Goal: Information Seeking & Learning: Learn about a topic

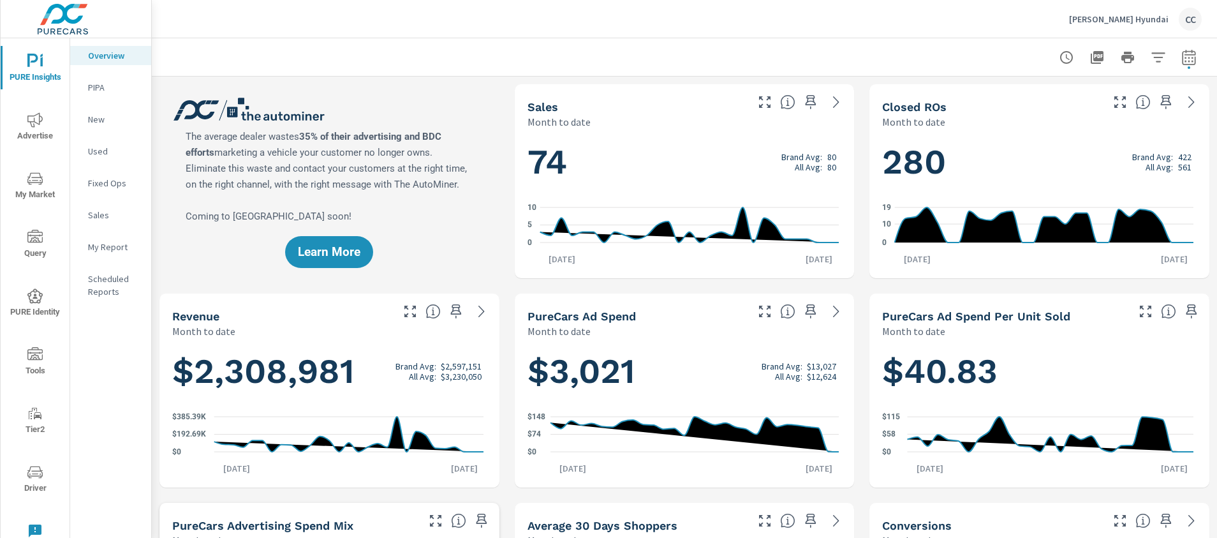
scroll to position [1901, 0]
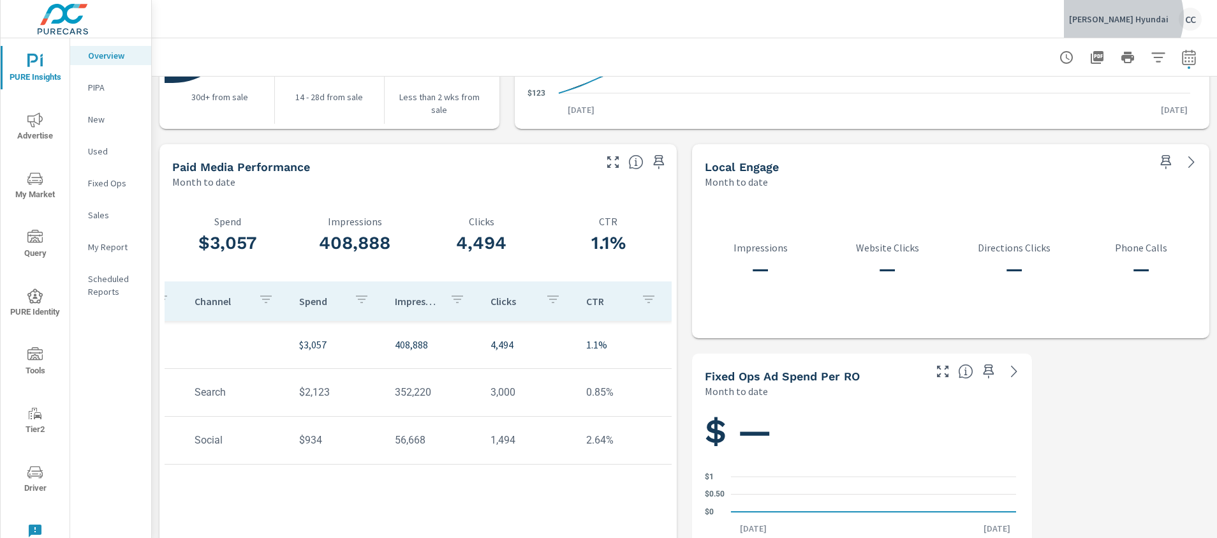
click at [1143, 17] on p "[PERSON_NAME] Hyundai" at bounding box center [1119, 18] width 100 height 11
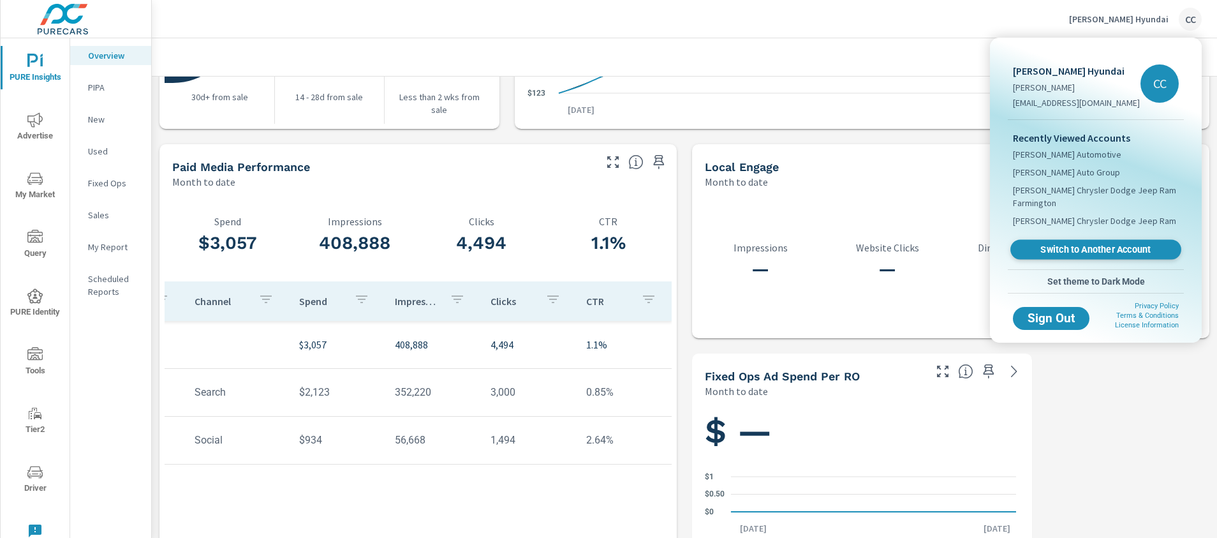
click at [1071, 253] on span "Switch to Another Account" at bounding box center [1096, 250] width 156 height 12
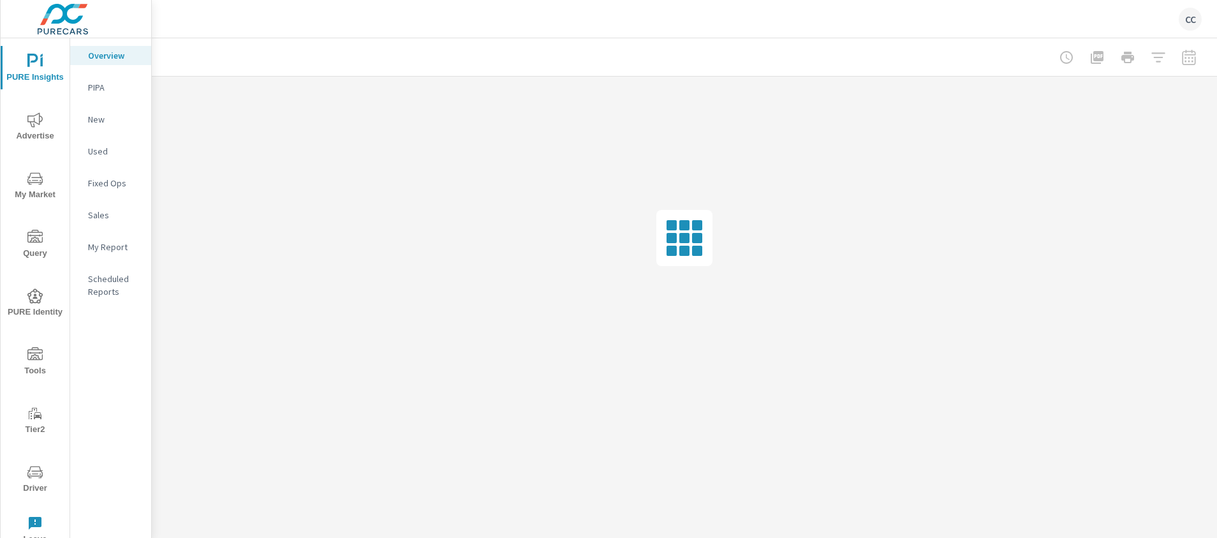
scroll to position [1843, 0]
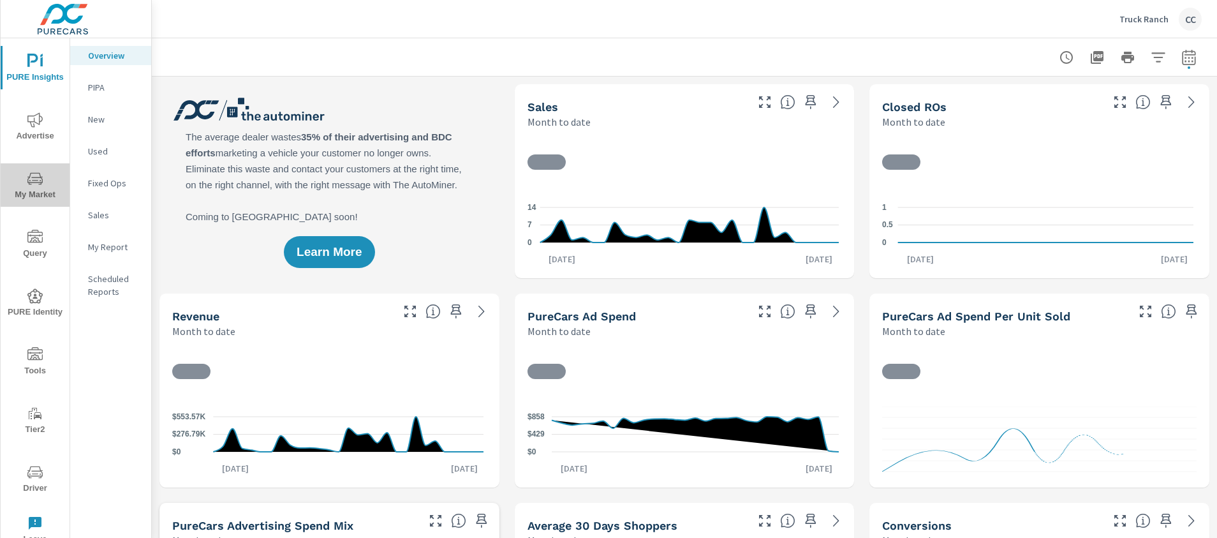
click at [31, 188] on span "My Market" at bounding box center [34, 186] width 61 height 31
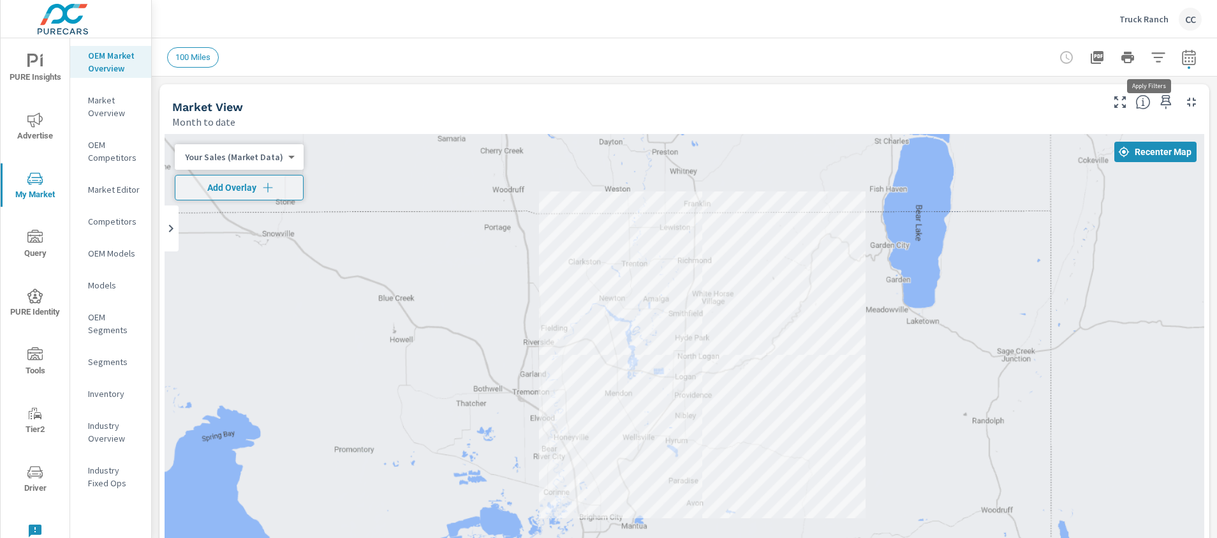
click at [1151, 59] on icon "button" at bounding box center [1158, 57] width 15 height 15
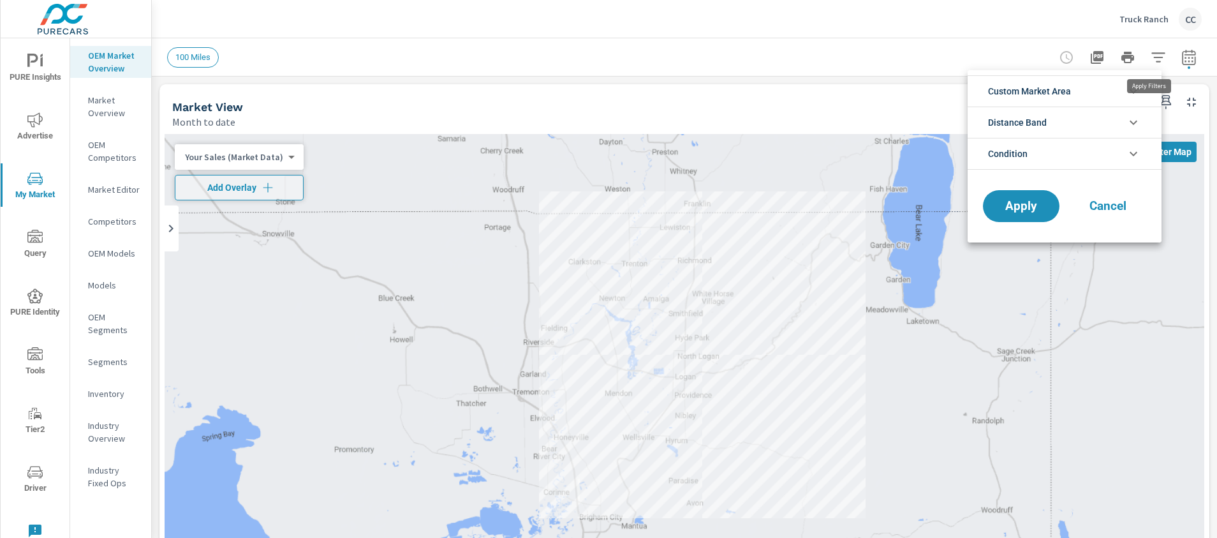
scroll to position [29, 0]
click at [1050, 92] on span "Custom Market Area" at bounding box center [1029, 91] width 83 height 31
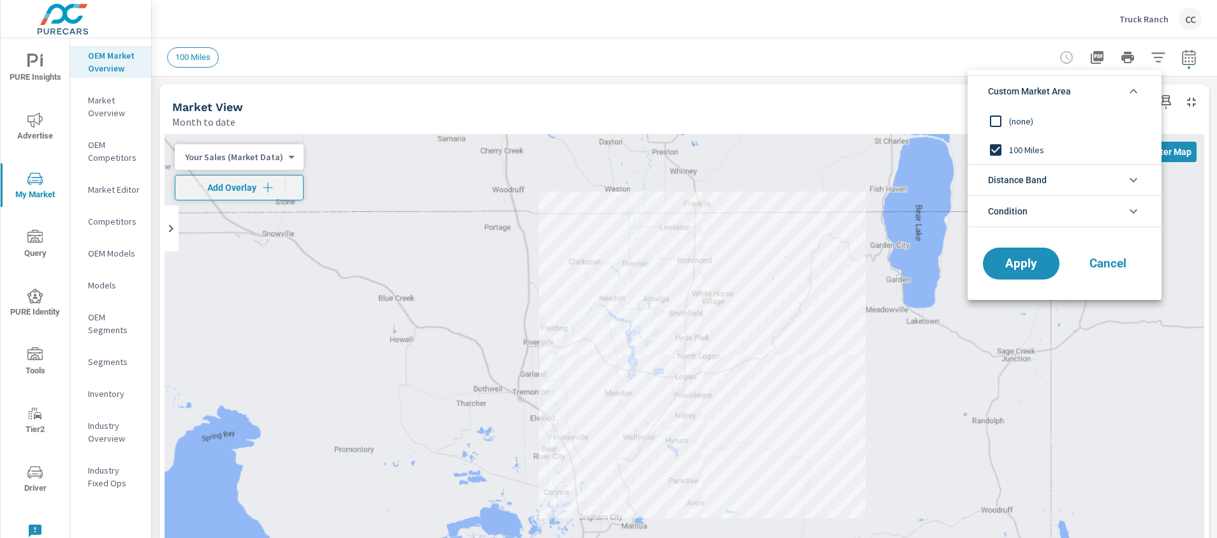
scroll to position [0, 0]
click at [1003, 120] on input "filter options" at bounding box center [996, 121] width 27 height 27
click at [999, 152] on input "filter options" at bounding box center [996, 150] width 27 height 27
click at [1011, 172] on span "Distance Band" at bounding box center [1017, 180] width 59 height 31
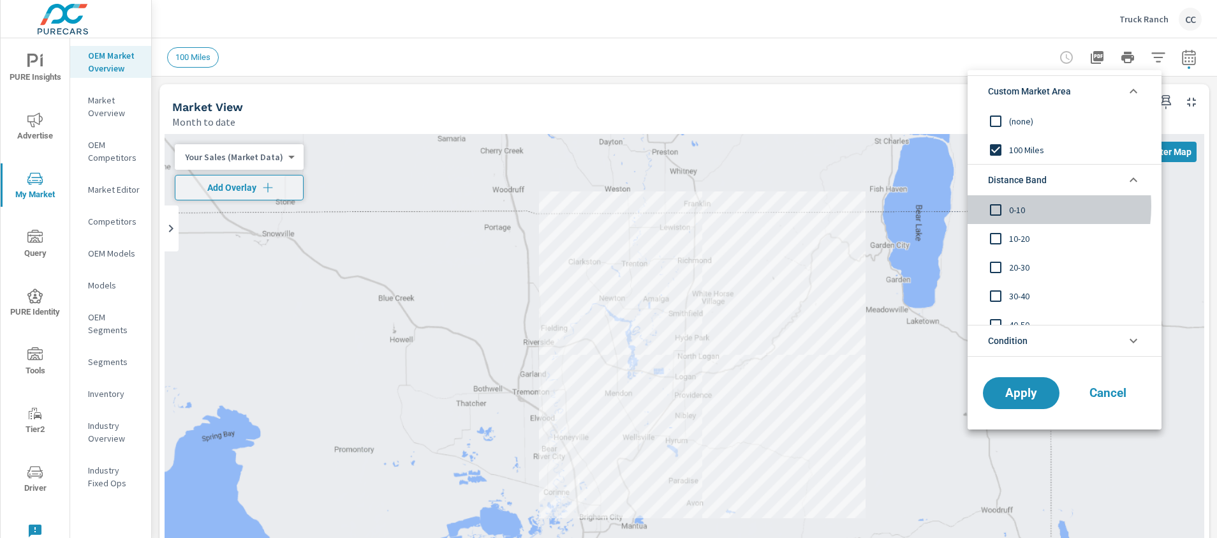
click at [1006, 206] on input "filter options" at bounding box center [996, 210] width 27 height 27
click at [1002, 237] on input "filter options" at bounding box center [996, 238] width 27 height 27
click at [1001, 269] on input "filter options" at bounding box center [996, 267] width 27 height 27
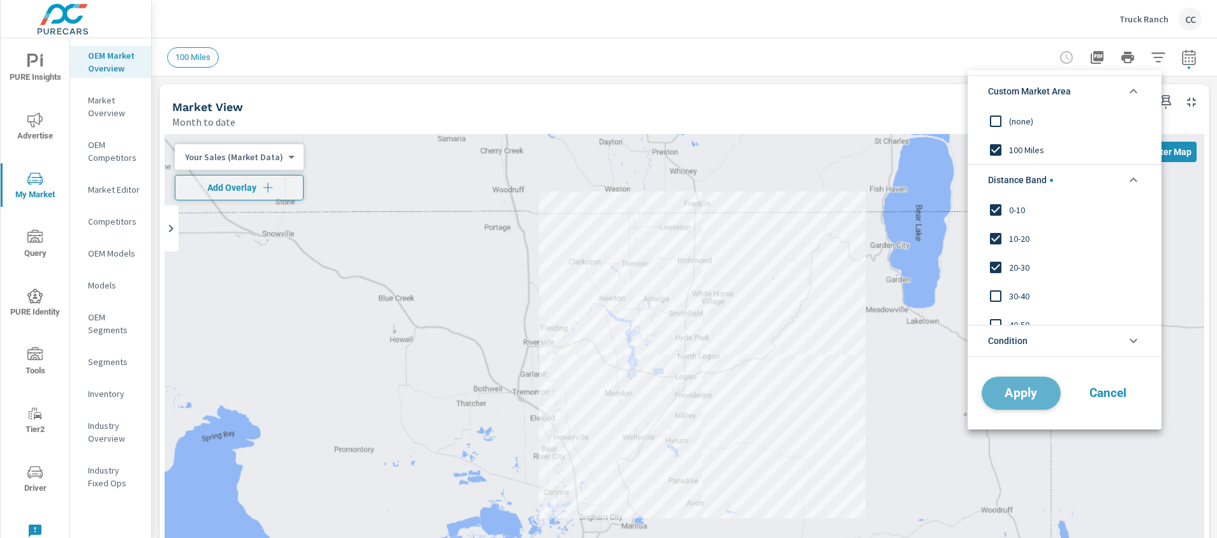
click at [1030, 389] on span "Apply" at bounding box center [1021, 393] width 52 height 12
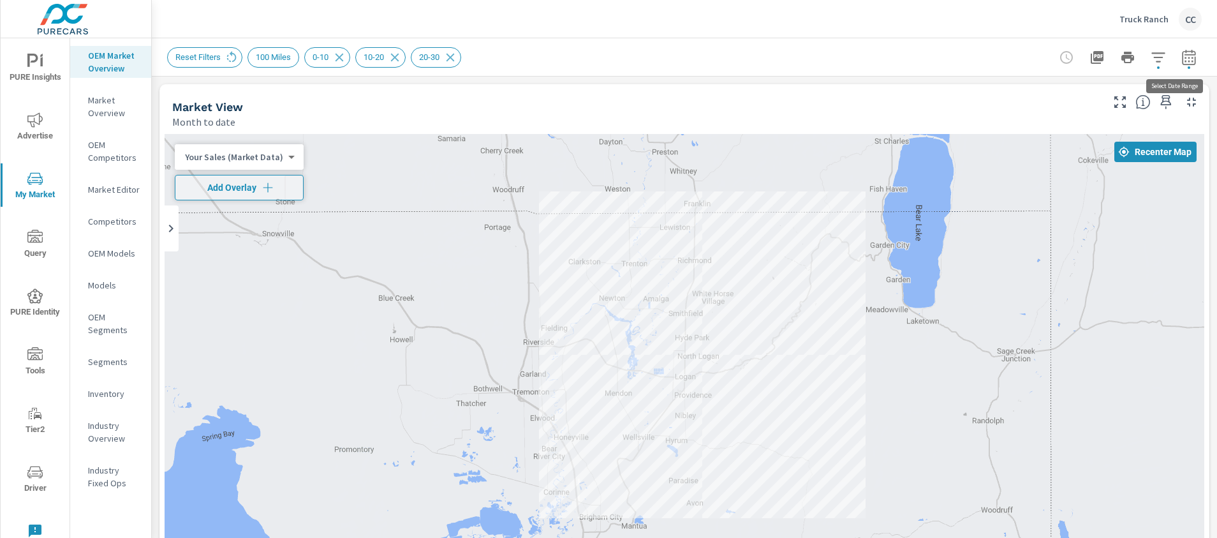
click at [1182, 56] on icon "button" at bounding box center [1189, 57] width 15 height 15
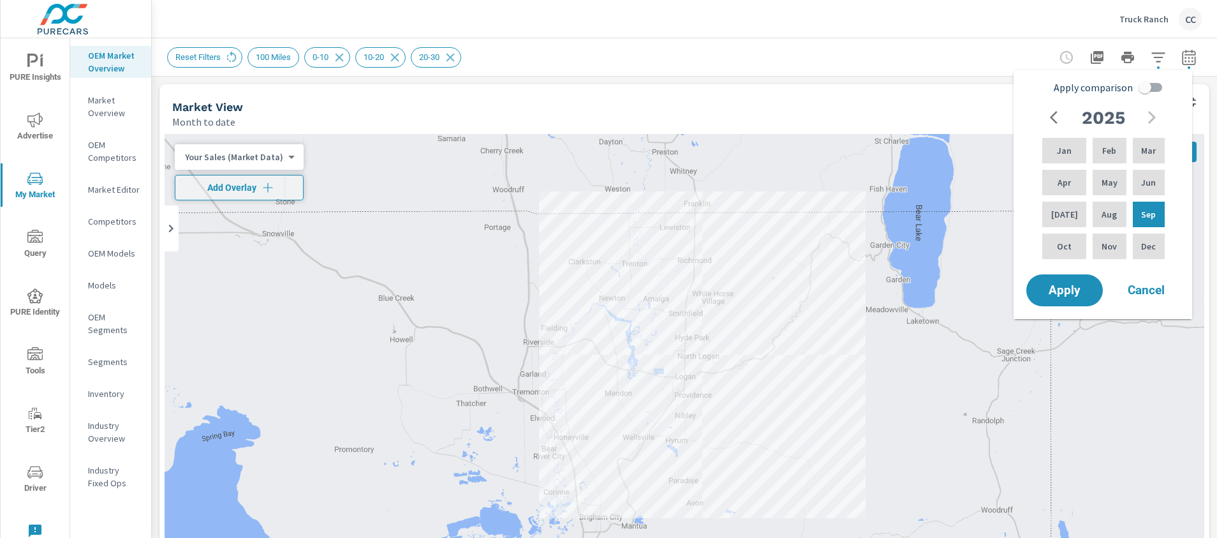
click at [831, 63] on div "Reset Filters 100 Miles 0-10 10-20 20-30" at bounding box center [595, 57] width 856 height 20
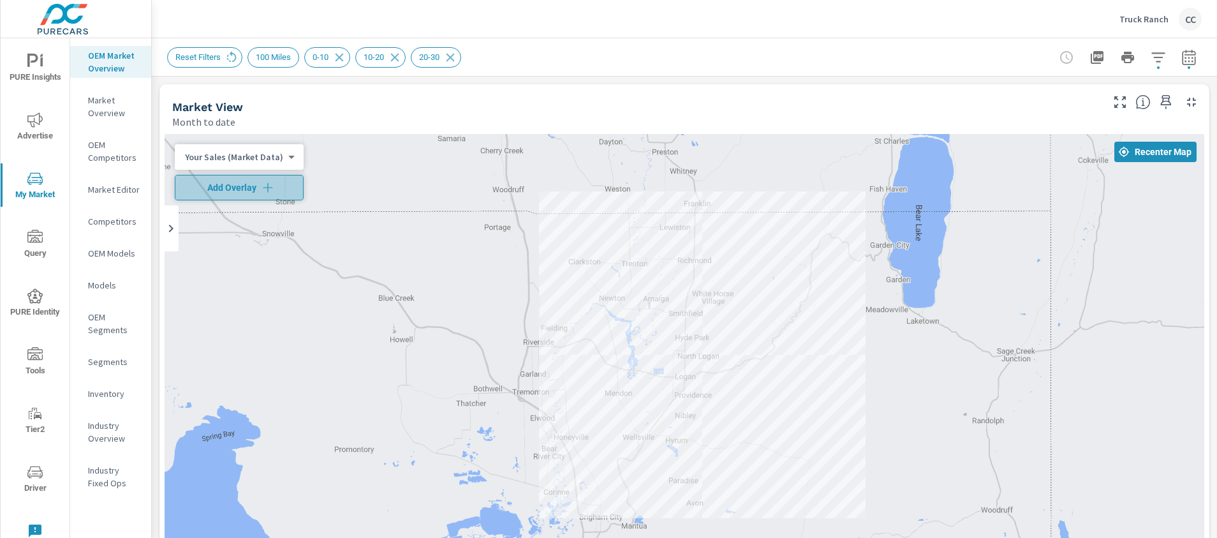
click at [262, 190] on icon "button" at bounding box center [268, 187] width 13 height 13
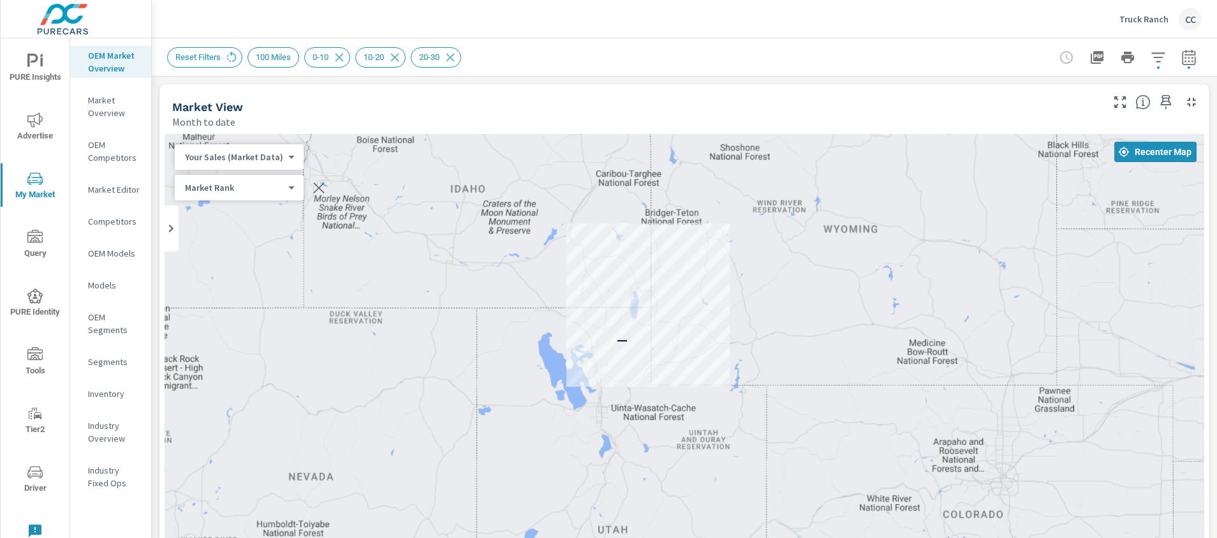
drag, startPoint x: 658, startPoint y: 459, endPoint x: 648, endPoint y: 308, distance: 151.6
click at [651, 352] on div "—" at bounding box center [685, 393] width 1040 height 518
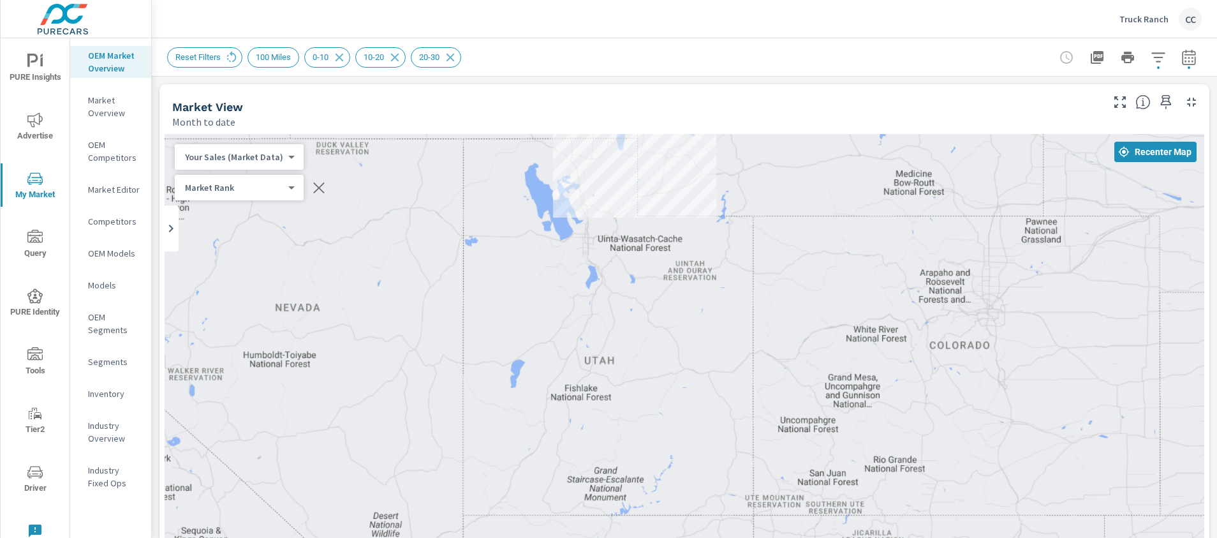
click at [653, 283] on div "—" at bounding box center [685, 393] width 1040 height 518
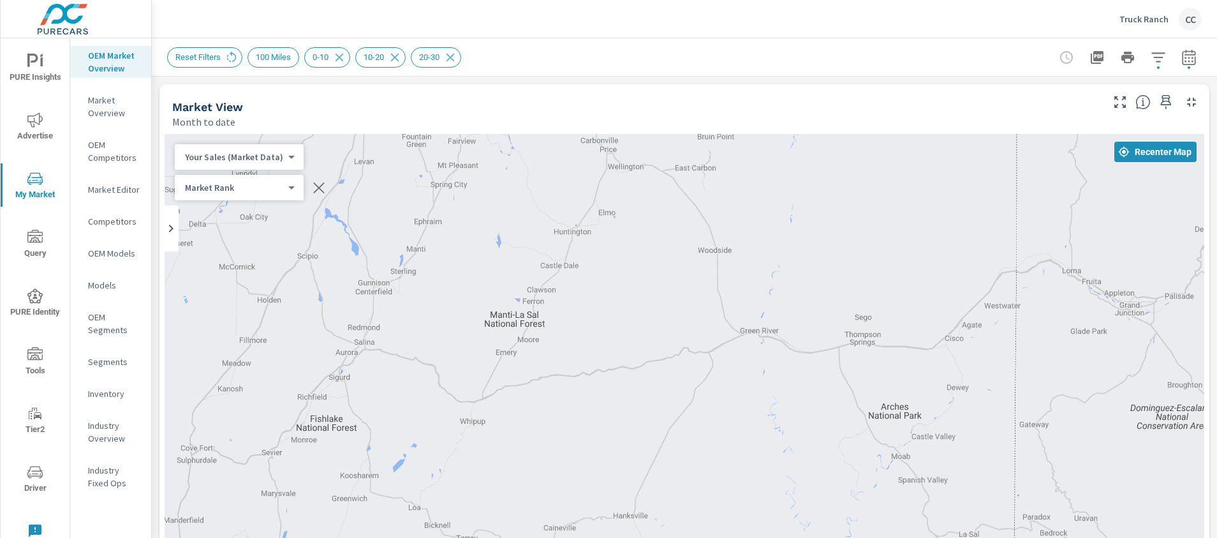
click at [1133, 17] on p "Truck Ranch" at bounding box center [1144, 18] width 49 height 11
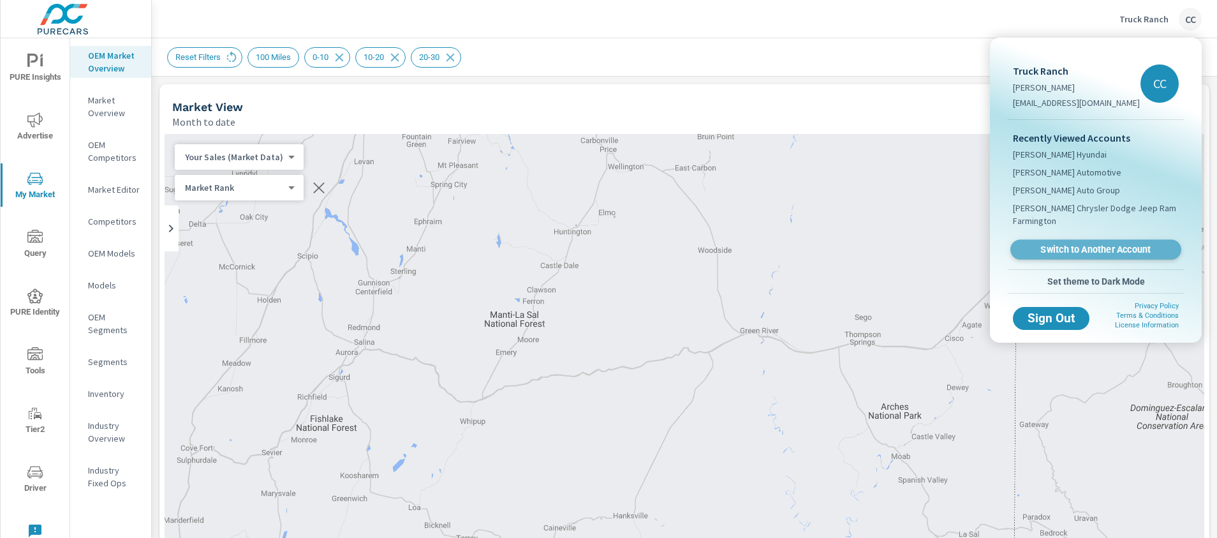
click at [1081, 251] on span "Switch to Another Account" at bounding box center [1096, 250] width 156 height 12
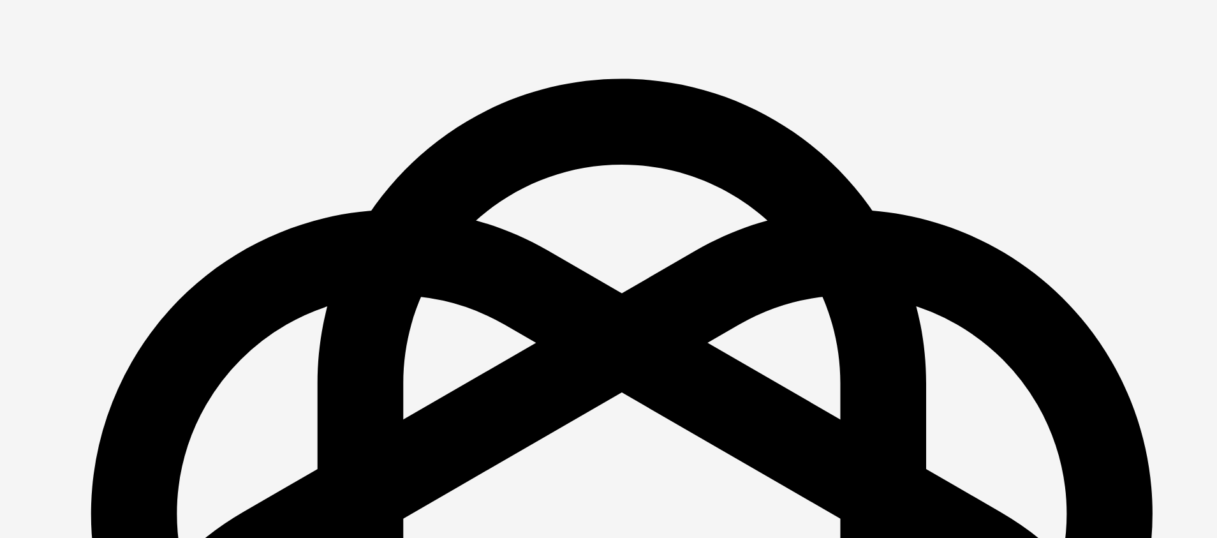
scroll to position [1843, 0]
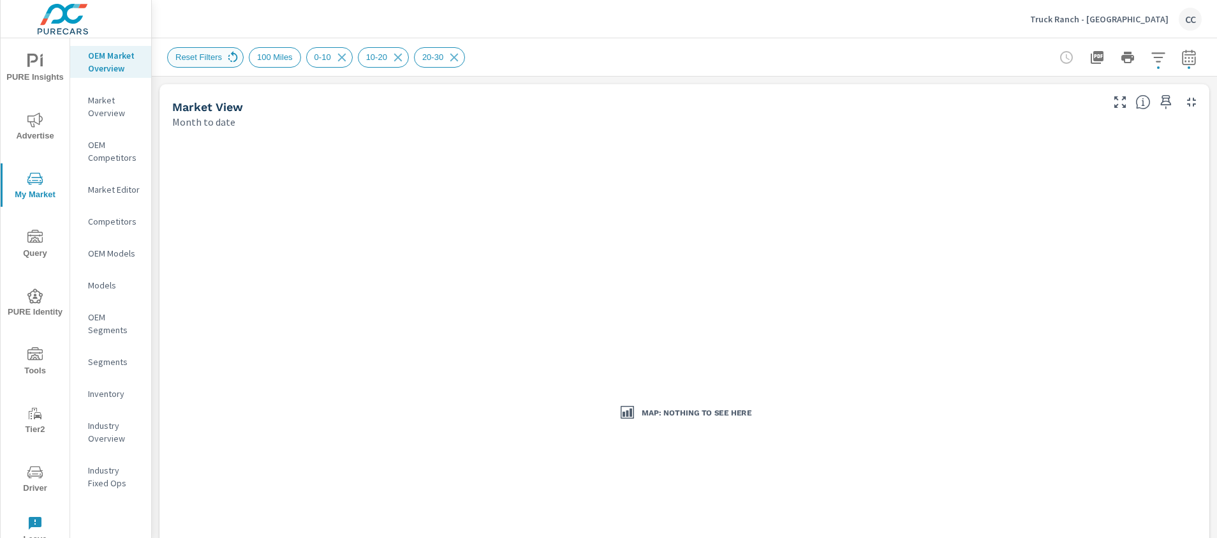
click at [237, 57] on icon at bounding box center [233, 57] width 14 height 14
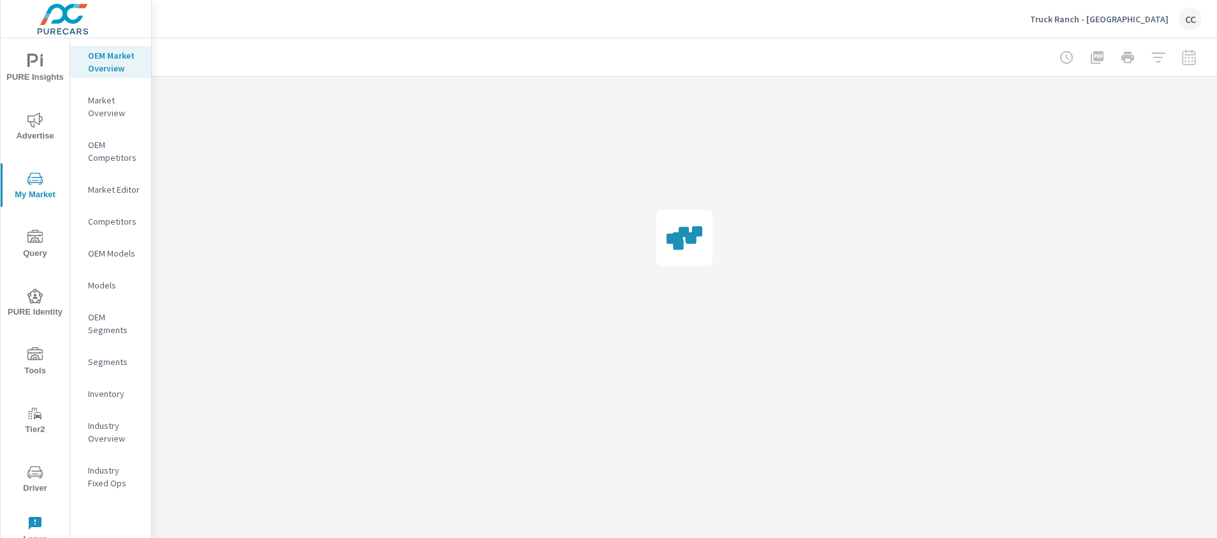
scroll to position [1843, 0]
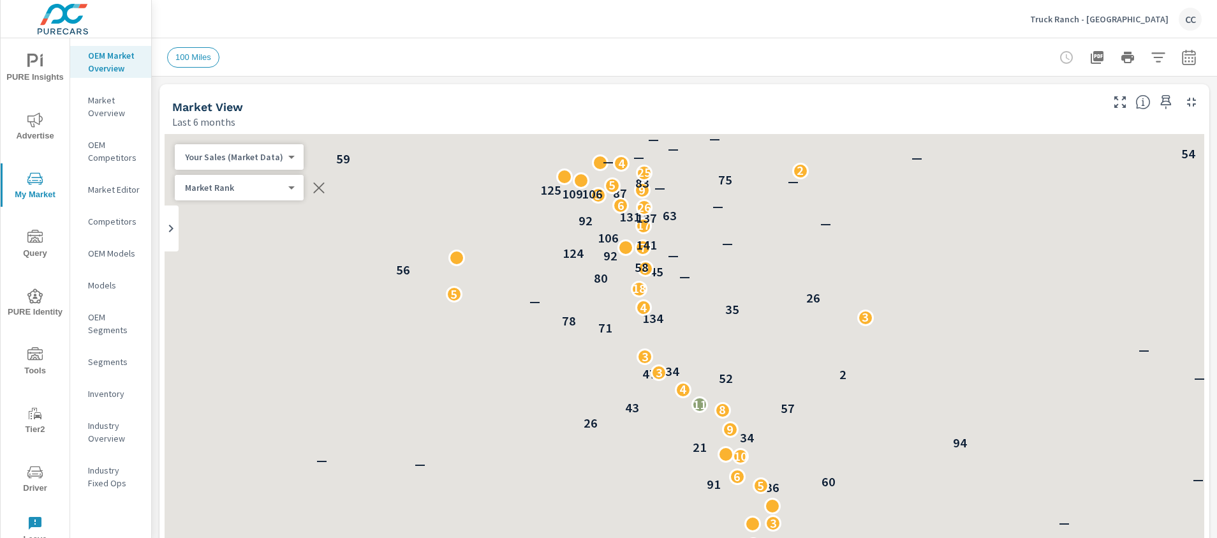
scroll to position [861, 0]
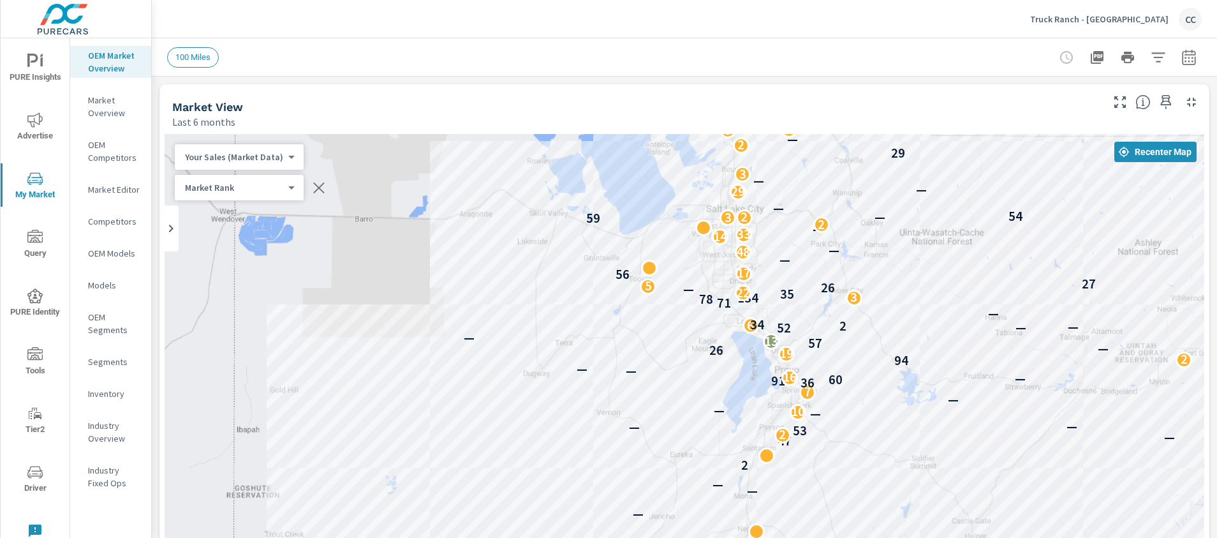
click at [315, 188] on icon "button" at bounding box center [318, 187] width 15 height 15
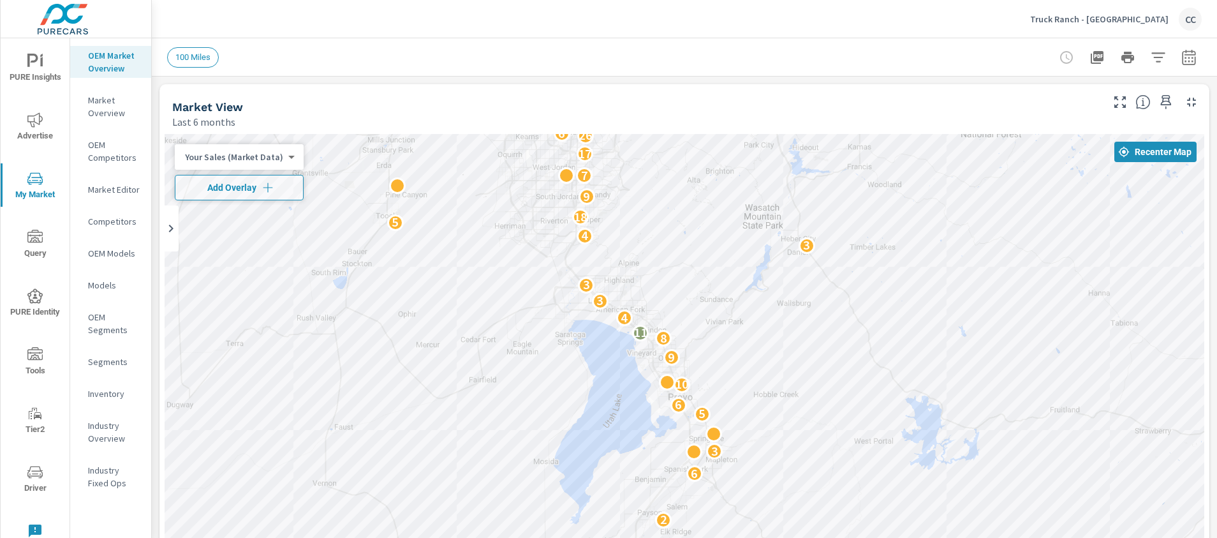
drag, startPoint x: 658, startPoint y: 336, endPoint x: 252, endPoint y: 282, distance: 409.4
click at [252, 282] on div "2 2 2 6 3 5 6 10 9 8 11 4 3 3 3 4 5 18 9 7 17 26 6 5 9 5 25 2 4 16 13 3 5 2 5 5…" at bounding box center [685, 393] width 1040 height 518
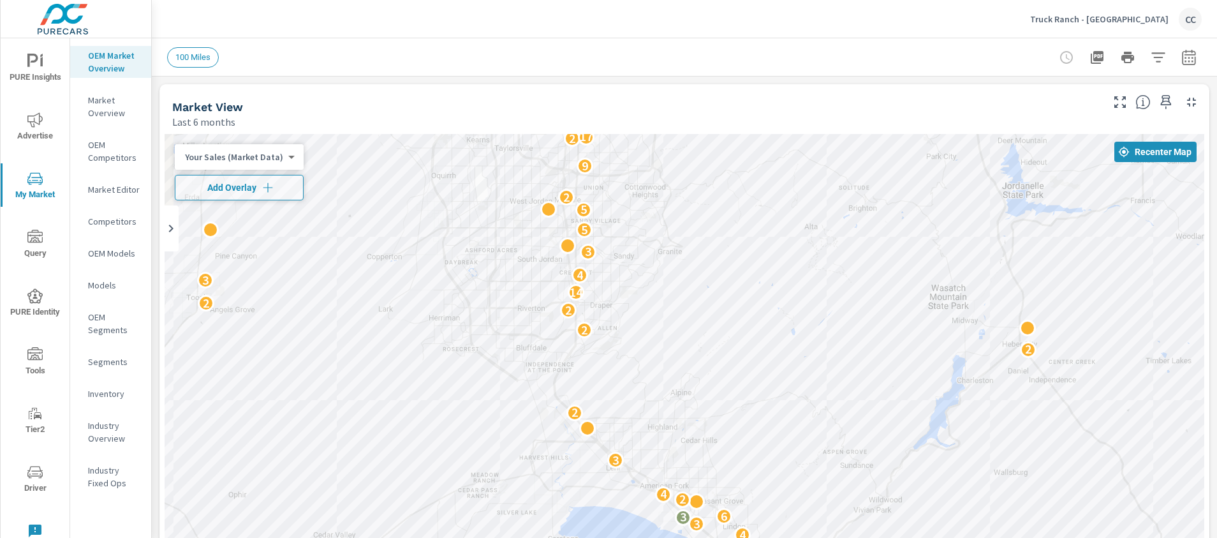
drag, startPoint x: 805, startPoint y: 281, endPoint x: 842, endPoint y: 466, distance: 188.7
click at [842, 466] on div "2 5 2 3 2 4 6 2 6 4 2 3 4 3 3 6 2 4 3 2 2 2 2 2 14 3 4 3 5 5 2 9 2 17 6 9 2 4 8…" at bounding box center [685, 393] width 1040 height 518
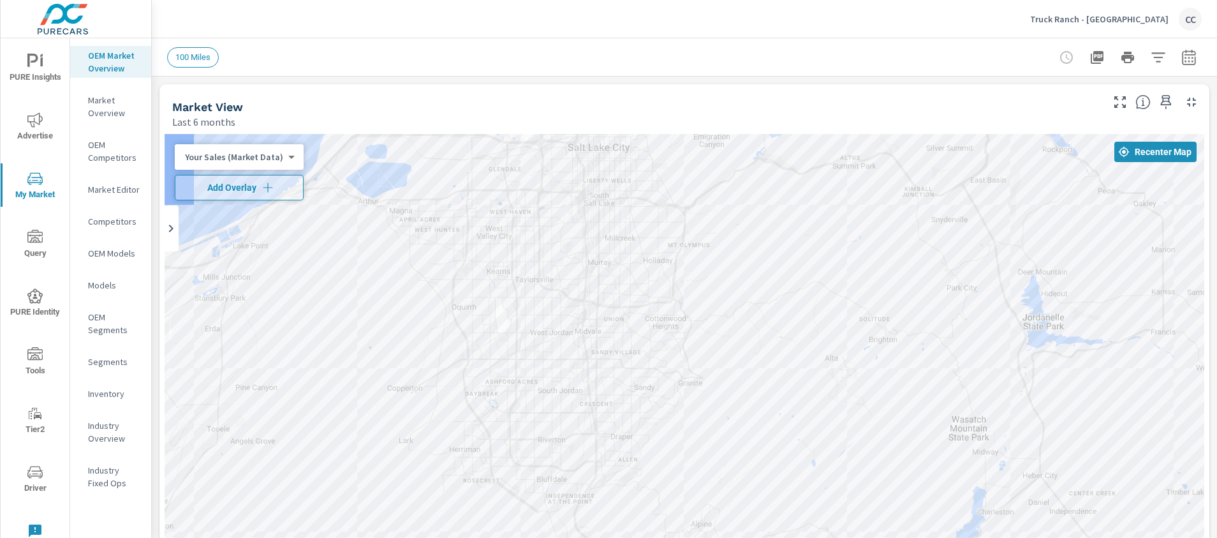
click at [842, 466] on div "2 5 2 3 2 4 6 2 6 4 2 3 4 3 3 6 2 4 3 2 2 2 2 2 14 3 4 3 5 5 2 9 2 17 6 9 2 4 8…" at bounding box center [685, 393] width 1040 height 518
click at [845, 466] on div "2 5 2 3 2 4 6 2 6 4 2 3 4 3 3 6 2 4 3 2 2 2 2 2 14 3 4 3 5 5 2 9 2 17 6 9 2 4 8…" at bounding box center [685, 393] width 1040 height 518
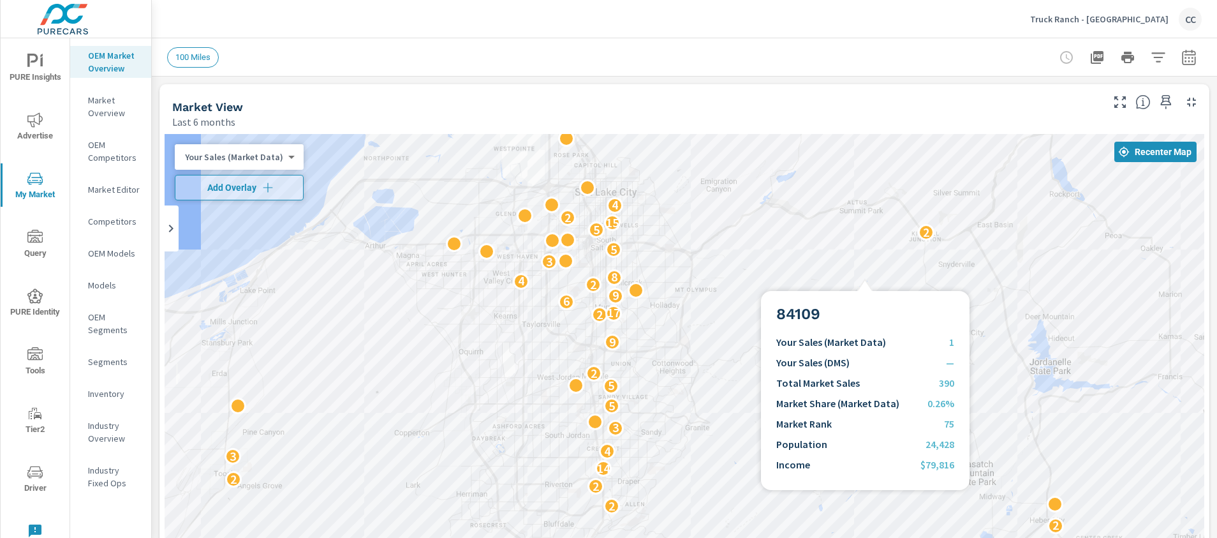
click at [872, 276] on div "5 2 3 2 4 6 2 6 4 2 3 4 3 3 6 2 4 3 2 2 2 2 2 14 3 4 3 5 5 2 9 2 17 6 9 2 4 8 3…" at bounding box center [685, 393] width 1040 height 518
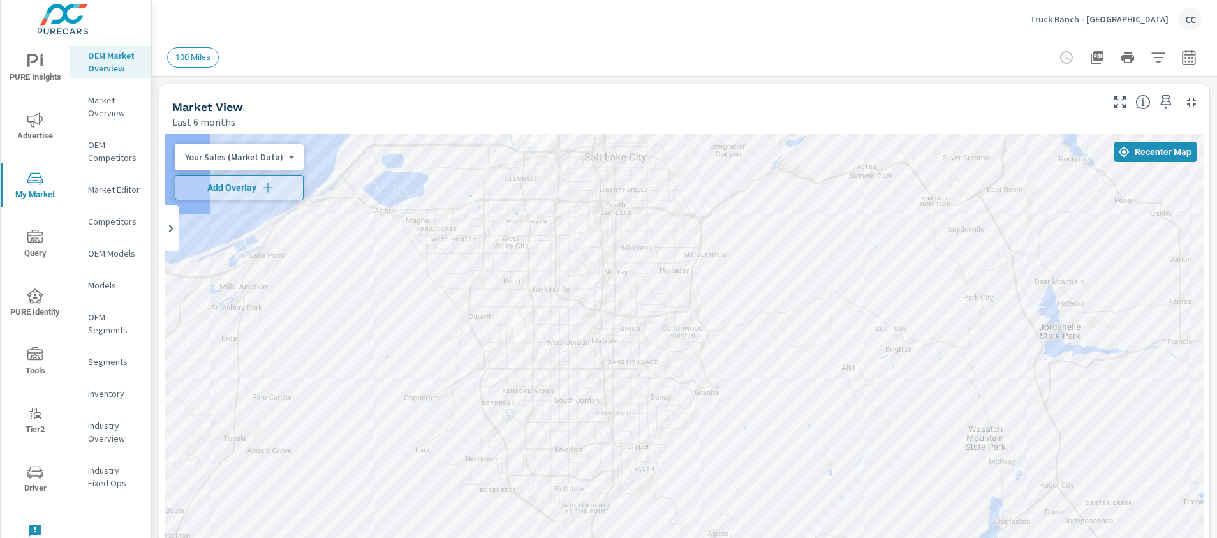
drag, startPoint x: 899, startPoint y: 185, endPoint x: 901, endPoint y: 174, distance: 11.0
click at [901, 174] on div "5 2 3 2 4 6 2 6 4 2 3 4 3 3 6 2 4 3 2 2 2 2 2 14 3 4 3 5 5 2 9 2 17 6 9 2 4 8 3…" at bounding box center [685, 393] width 1040 height 518
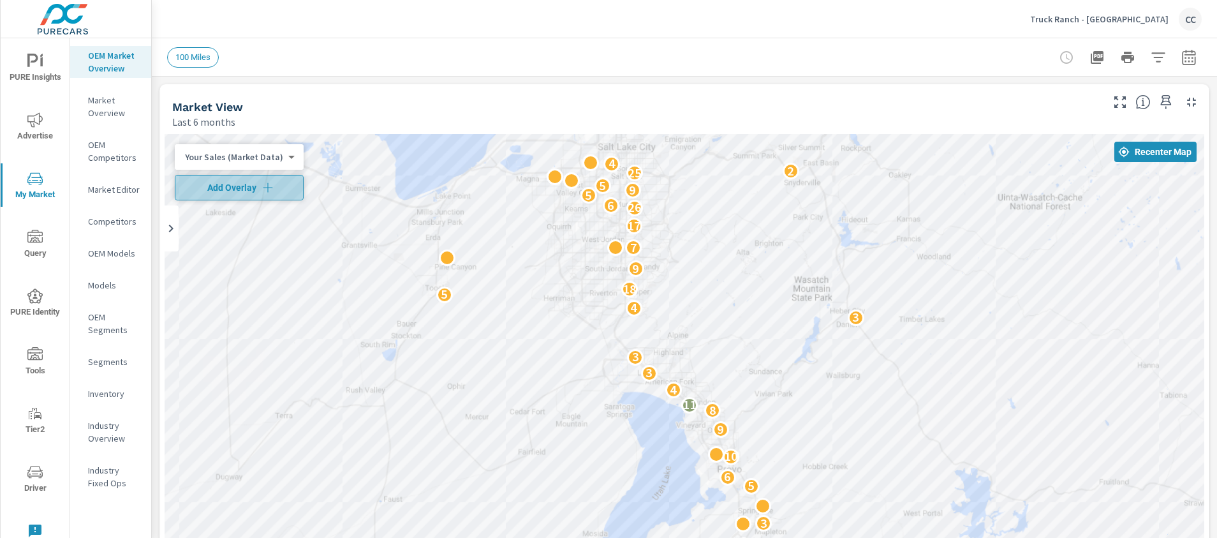
click at [269, 184] on icon "button" at bounding box center [268, 187] width 13 height 13
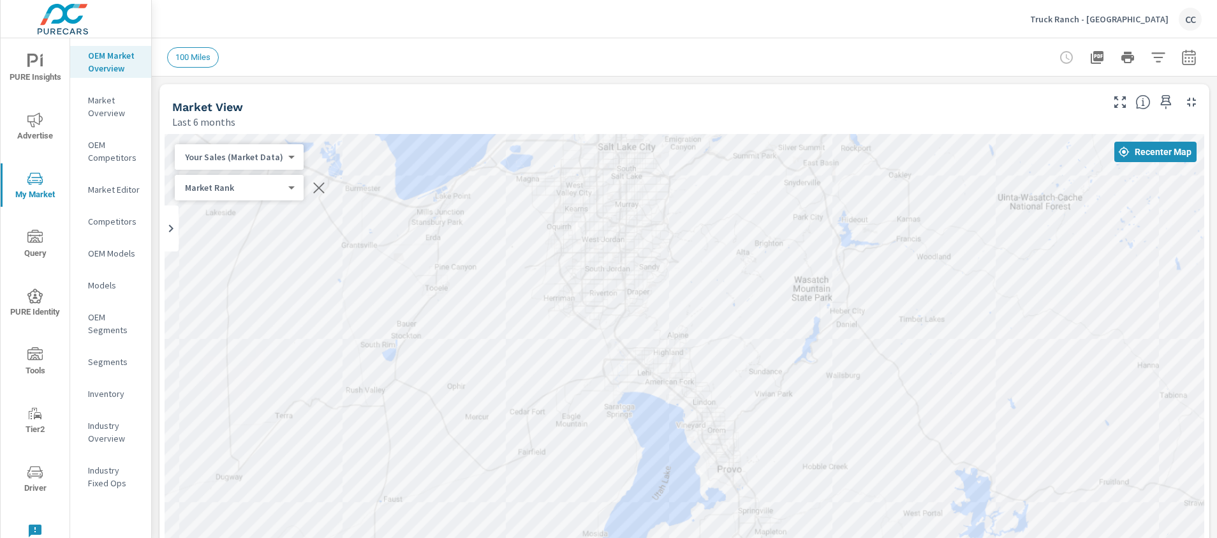
click at [286, 194] on div "Market Rank 4 ​" at bounding box center [239, 188] width 129 height 26
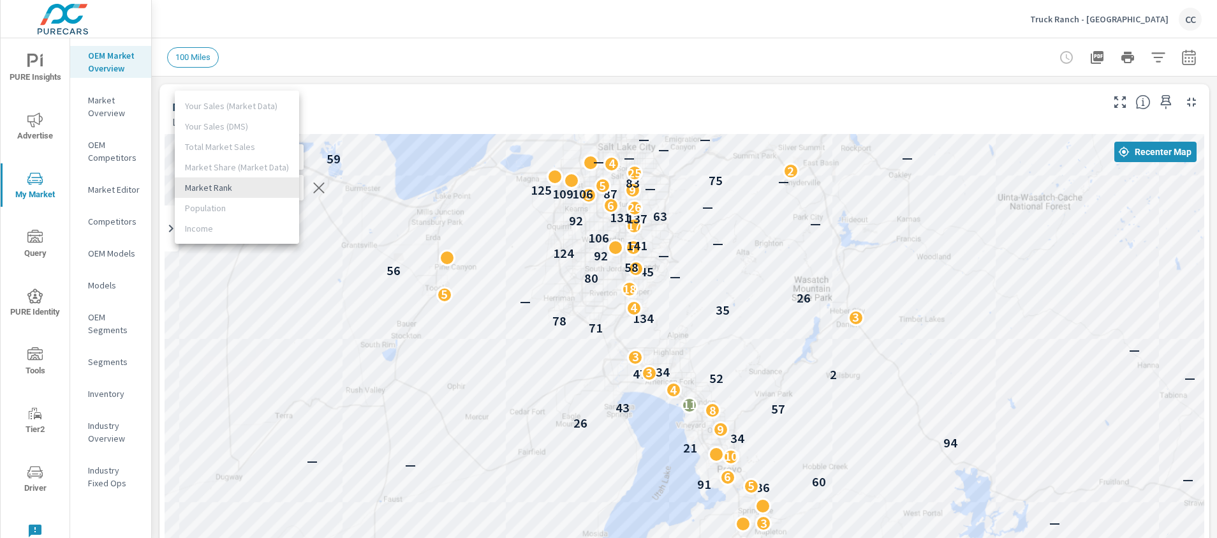
click at [286, 189] on body "PURE Insights Advertise My Market Query PURE Identity Tools Tier2 Driver Leave …" at bounding box center [608, 269] width 1217 height 538
drag, startPoint x: 500, startPoint y: 393, endPoint x: 488, endPoint y: 302, distance: 91.4
click at [488, 320] on div at bounding box center [608, 269] width 1217 height 538
click at [494, 251] on div "Your Sales (Market Data) Your Sales (DMS) Total Market Sales Market Share (Mark…" at bounding box center [608, 269] width 1217 height 538
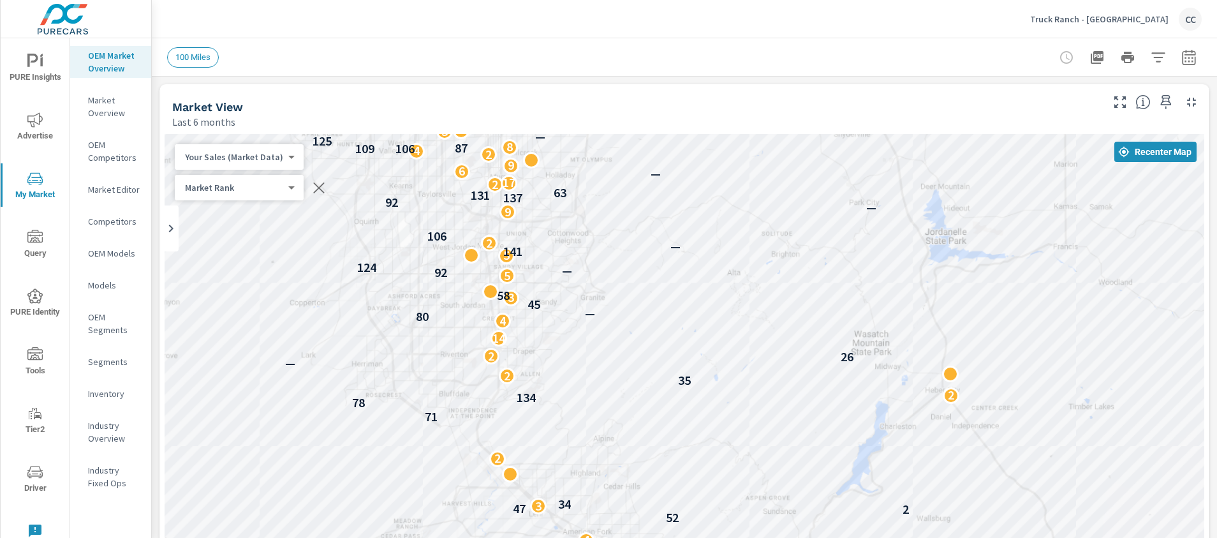
drag, startPoint x: 588, startPoint y: 199, endPoint x: 666, endPoint y: 343, distance: 164.2
click at [666, 343] on div "2 29 47 51 2 53 — — 5 — 2 — 3 36 2 91 4 60 — — 6 2 6 21 94 34 4 44 2 26 3 — 4 5…" at bounding box center [685, 393] width 1040 height 518
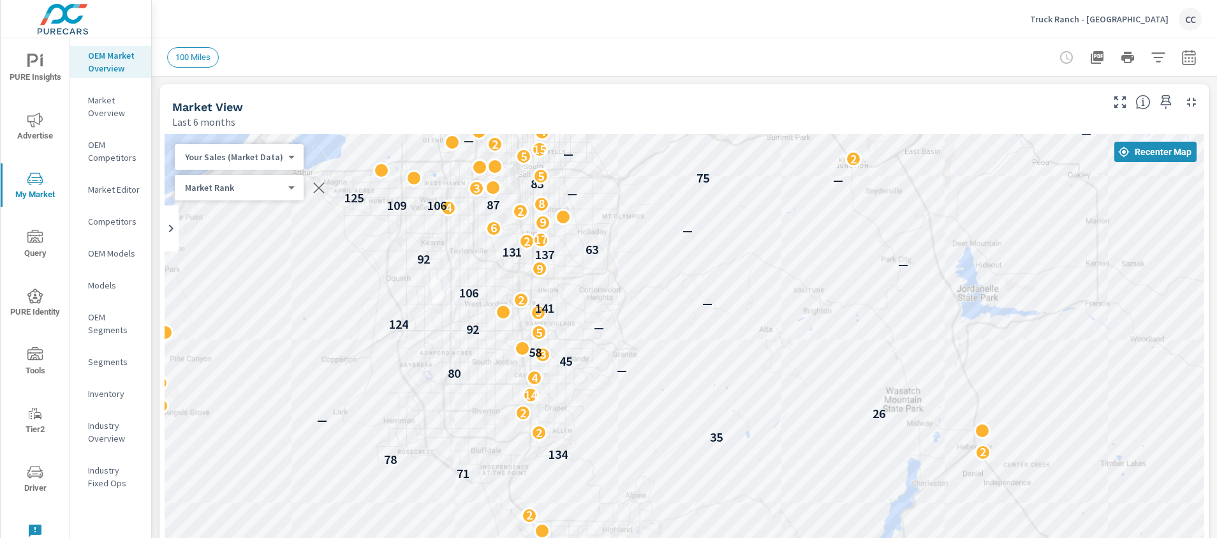
click at [683, 377] on div "2 29 47 51 2 53 — — 5 — 2 — 3 36 2 91 4 60 — — 6 2 6 21 94 34 4 44 2 26 3 — 4 5…" at bounding box center [685, 393] width 1040 height 518
click at [315, 184] on icon "button" at bounding box center [318, 187] width 15 height 15
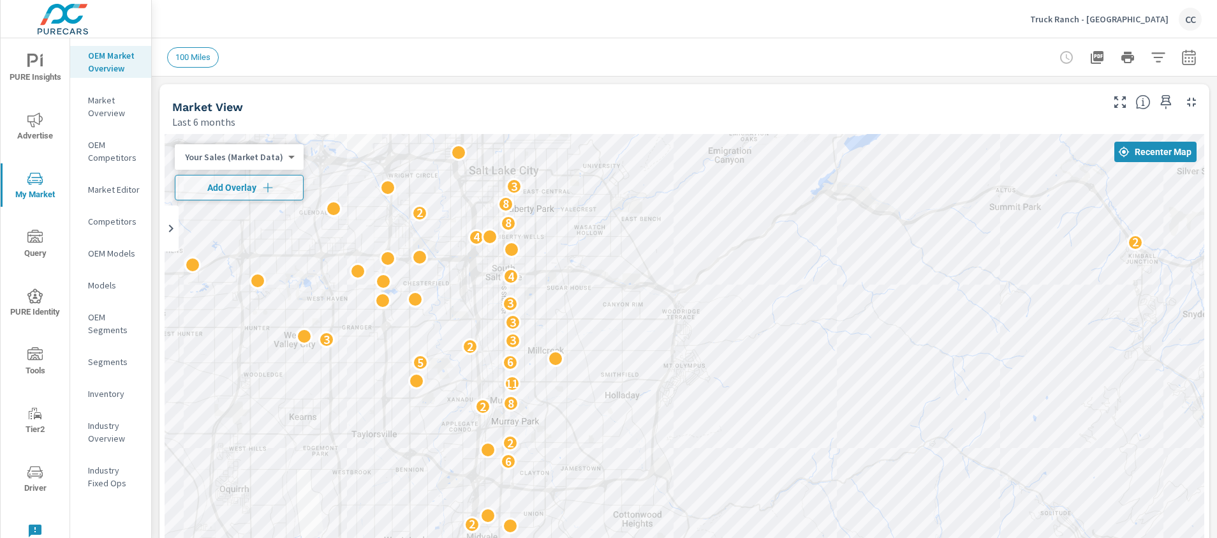
drag, startPoint x: 558, startPoint y: 245, endPoint x: 764, endPoint y: 396, distance: 255.2
click at [764, 396] on div "2 2 4 10 3 2 2 4 3 2 6 2 2 8 11 5 6 2 3 3 3 3 4 2 4 8 2 8 3 3 3 2 4 3 4 2 2 2 2…" at bounding box center [685, 393] width 1040 height 518
